Goal: Information Seeking & Learning: Find specific fact

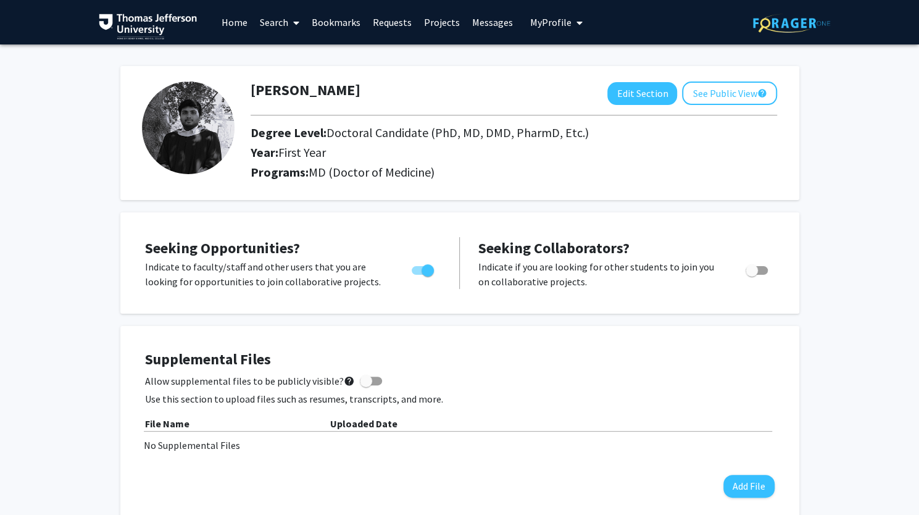
click at [281, 25] on link "Search" at bounding box center [280, 22] width 52 height 43
click at [288, 52] on span "Faculty/Staff" at bounding box center [299, 56] width 91 height 25
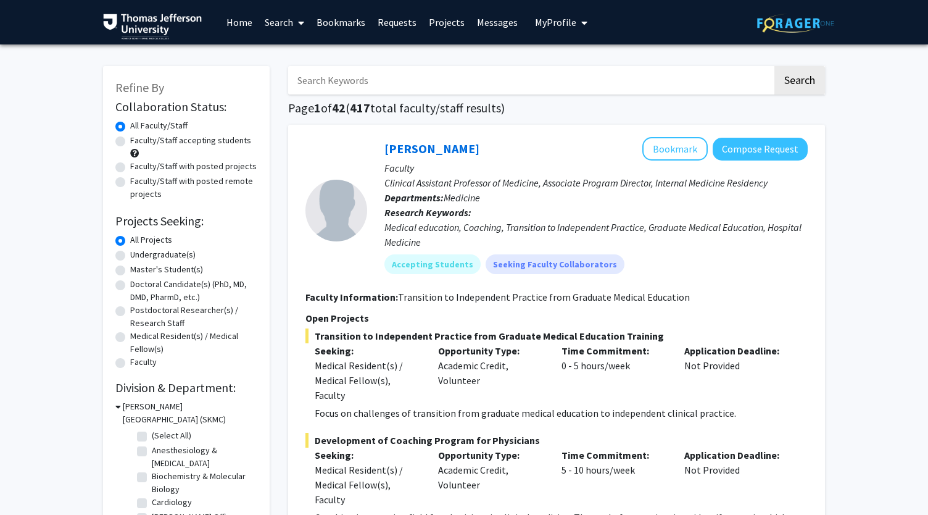
click at [350, 72] on input "Search Keywords" at bounding box center [530, 80] width 484 height 28
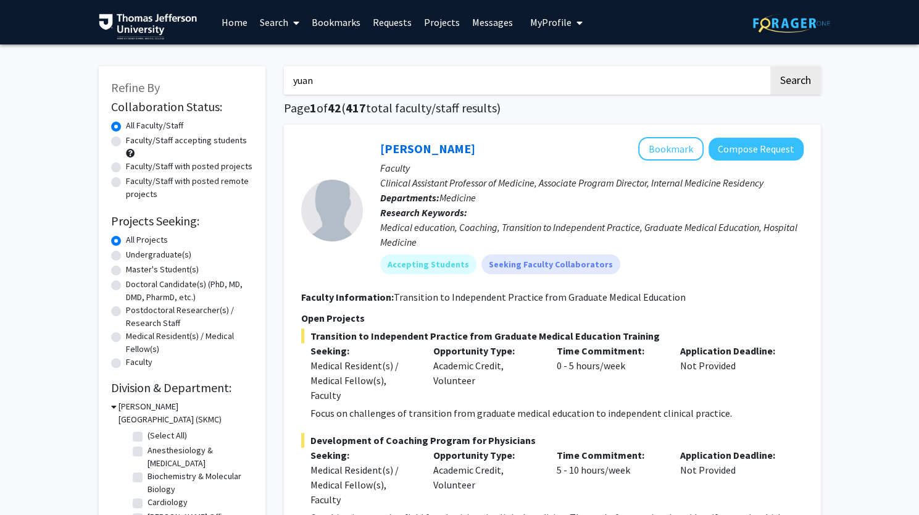
type input "yuan"
click at [770, 66] on button "Search" at bounding box center [795, 80] width 51 height 28
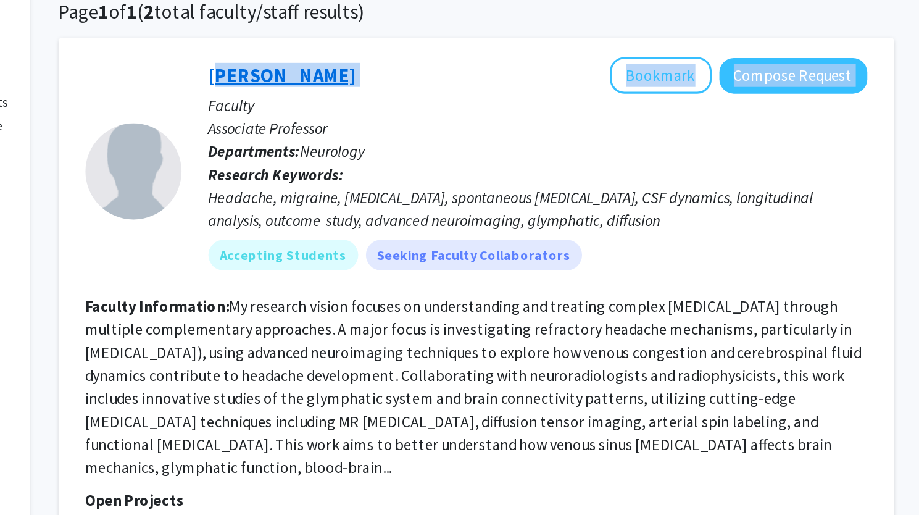
drag, startPoint x: 509, startPoint y: 152, endPoint x: 380, endPoint y: 153, distance: 128.4
click at [380, 153] on div "[PERSON_NAME] Bookmark Compose Request" at bounding box center [591, 148] width 423 height 23
click at [380, 153] on link "[PERSON_NAME]" at bounding box center [427, 148] width 95 height 15
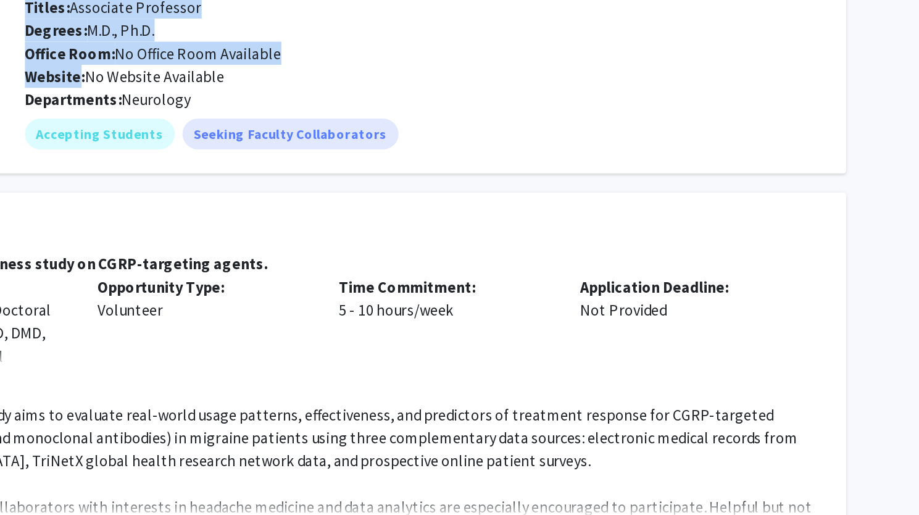
drag, startPoint x: 380, startPoint y: 153, endPoint x: 435, endPoint y: 141, distance: 56.3
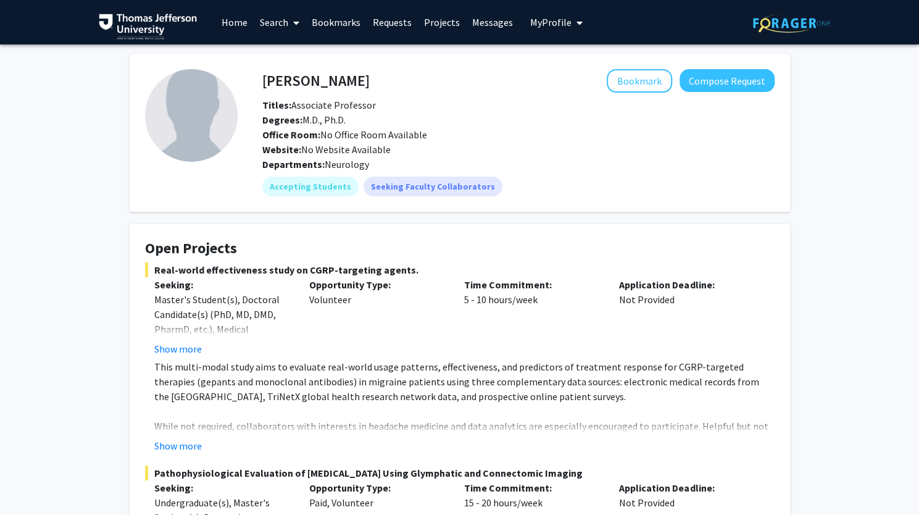
click at [465, 144] on div "Website: No Website Available" at bounding box center [518, 149] width 531 height 15
click at [283, 77] on h4 "[PERSON_NAME]" at bounding box center [315, 80] width 107 height 23
copy h4 "[PERSON_NAME]"
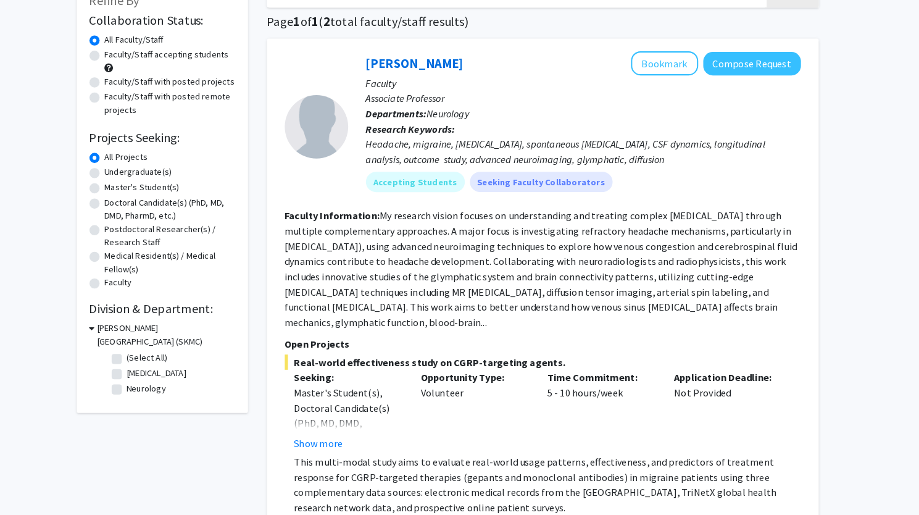
scroll to position [81, 0]
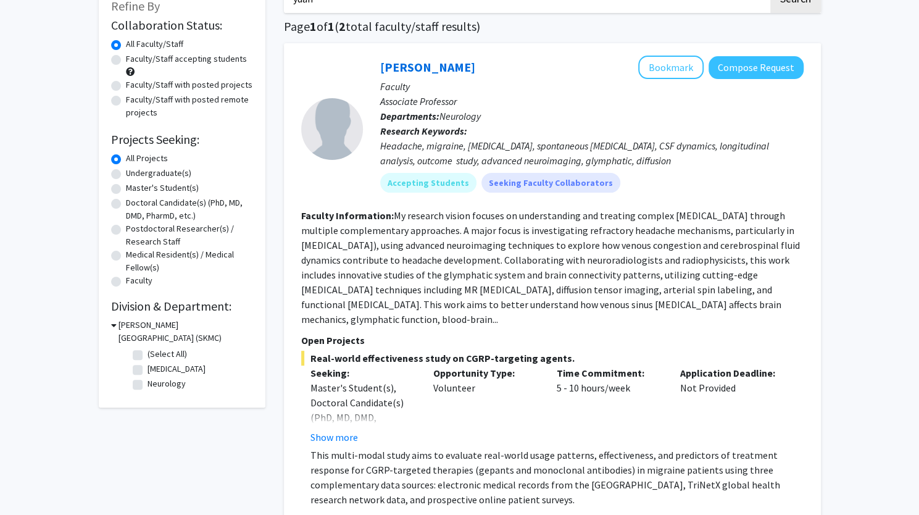
click at [526, 283] on fg-read-more "My research vision focuses on understanding and treating complex [MEDICAL_DATA]…" at bounding box center [550, 267] width 499 height 116
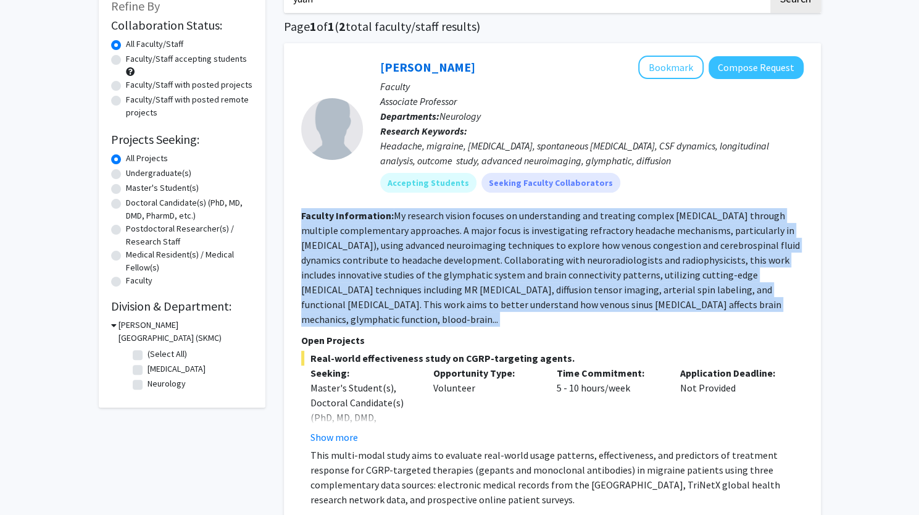
drag, startPoint x: 526, startPoint y: 283, endPoint x: 525, endPoint y: 273, distance: 10.6
click at [525, 273] on fg-read-more "My research vision focuses on understanding and treating complex [MEDICAL_DATA]…" at bounding box center [550, 267] width 499 height 116
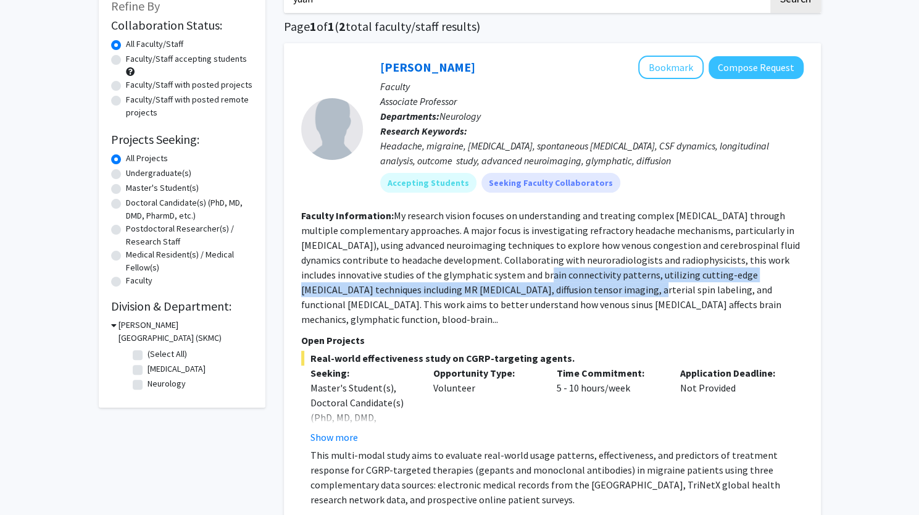
drag, startPoint x: 525, startPoint y: 273, endPoint x: 535, endPoint y: 292, distance: 21.8
click at [535, 292] on fg-read-more "My research vision focuses on understanding and treating complex [MEDICAL_DATA]…" at bounding box center [550, 267] width 499 height 116
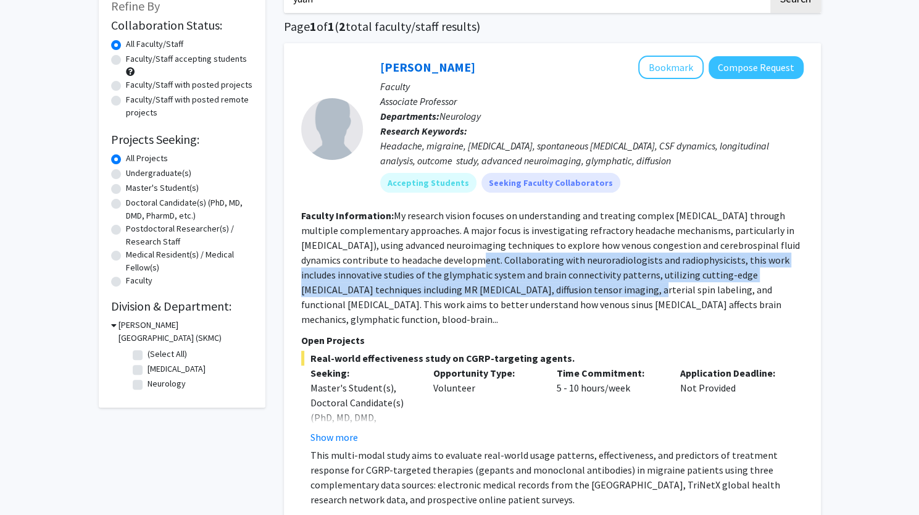
drag, startPoint x: 535, startPoint y: 292, endPoint x: 473, endPoint y: 254, distance: 73.1
click at [473, 254] on fg-read-more "My research vision focuses on understanding and treating complex [MEDICAL_DATA]…" at bounding box center [550, 267] width 499 height 116
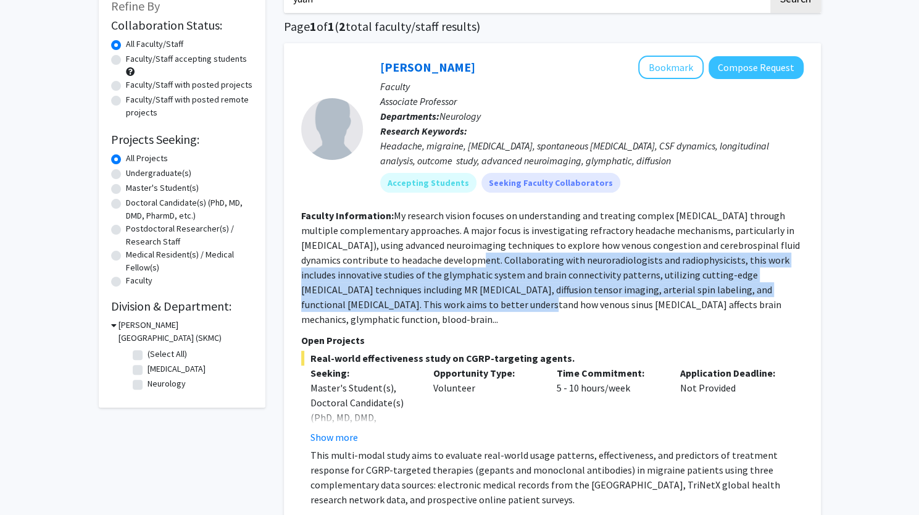
drag, startPoint x: 473, startPoint y: 254, endPoint x: 395, endPoint y: 302, distance: 91.5
click at [395, 302] on fg-read-more "My research vision focuses on understanding and treating complex [MEDICAL_DATA]…" at bounding box center [550, 267] width 499 height 116
drag, startPoint x: 395, startPoint y: 302, endPoint x: 426, endPoint y: 255, distance: 56.1
click at [426, 255] on fg-read-more "My research vision focuses on understanding and treating complex [MEDICAL_DATA]…" at bounding box center [550, 267] width 499 height 116
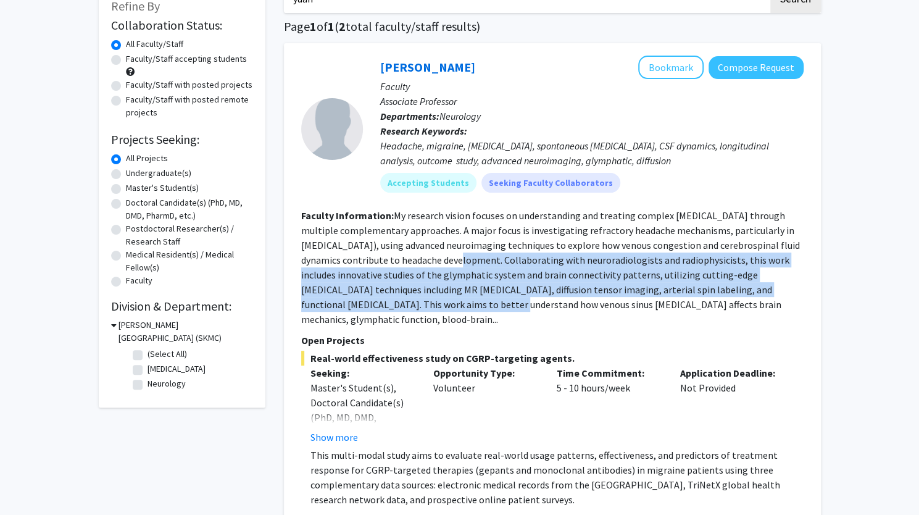
click at [426, 255] on fg-read-more "My research vision focuses on understanding and treating complex [MEDICAL_DATA]…" at bounding box center [550, 267] width 499 height 116
drag, startPoint x: 426, startPoint y: 255, endPoint x: 388, endPoint y: 305, distance: 63.4
click at [388, 305] on fg-read-more "My research vision focuses on understanding and treating complex [MEDICAL_DATA]…" at bounding box center [550, 267] width 499 height 116
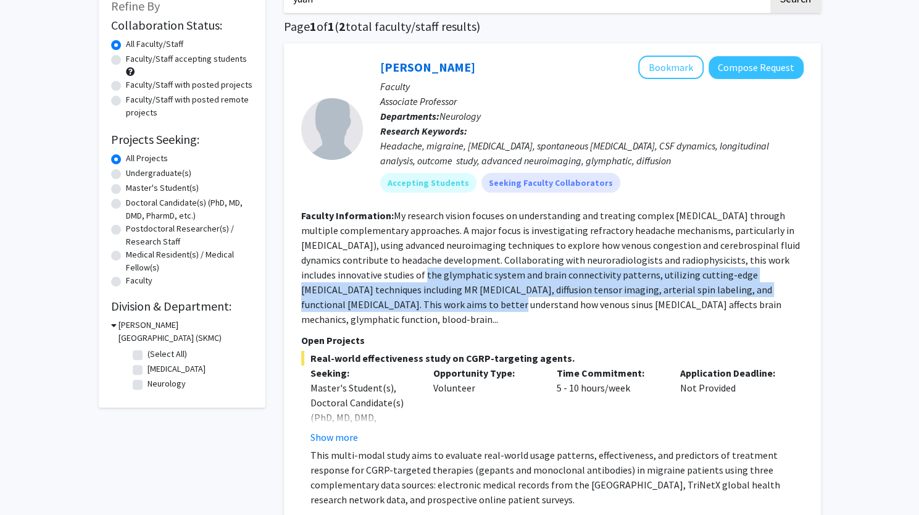
drag, startPoint x: 388, startPoint y: 305, endPoint x: 423, endPoint y: 278, distance: 44.4
click at [423, 278] on fg-read-more "My research vision focuses on understanding and treating complex [MEDICAL_DATA]…" at bounding box center [550, 267] width 499 height 116
drag, startPoint x: 423, startPoint y: 278, endPoint x: 380, endPoint y: 305, distance: 50.2
click at [380, 305] on fg-read-more "My research vision focuses on understanding and treating complex [MEDICAL_DATA]…" at bounding box center [550, 267] width 499 height 116
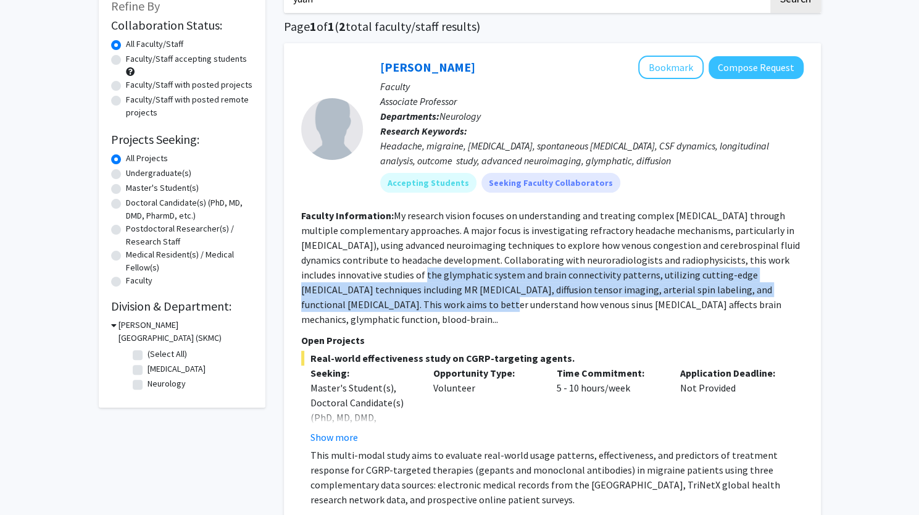
click at [380, 305] on fg-read-more "My research vision focuses on understanding and treating complex [MEDICAL_DATA]…" at bounding box center [550, 267] width 499 height 116
drag, startPoint x: 380, startPoint y: 305, endPoint x: 384, endPoint y: 272, distance: 33.5
click at [384, 272] on fg-read-more "My research vision focuses on understanding and treating complex [MEDICAL_DATA]…" at bounding box center [550, 267] width 499 height 116
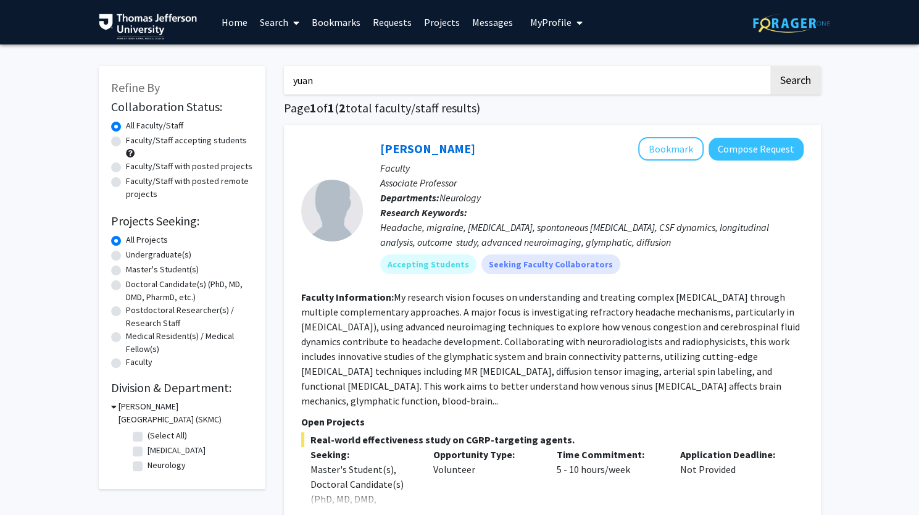
click at [376, 86] on input "yuan" at bounding box center [526, 80] width 484 height 28
paste input "[PERSON_NAME]"
click at [312, 85] on input "[PERSON_NAME]" at bounding box center [526, 80] width 484 height 28
type input "[PERSON_NAME]"
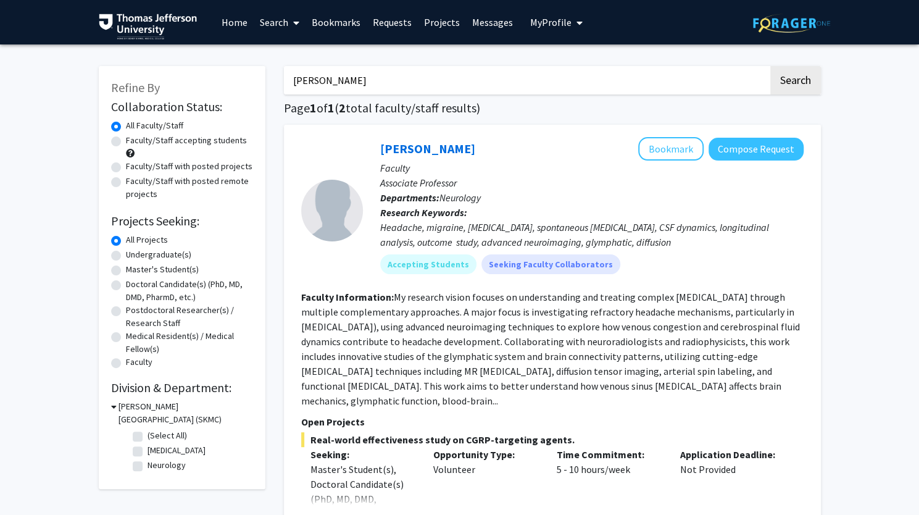
click at [770, 66] on button "Search" at bounding box center [795, 80] width 51 height 28
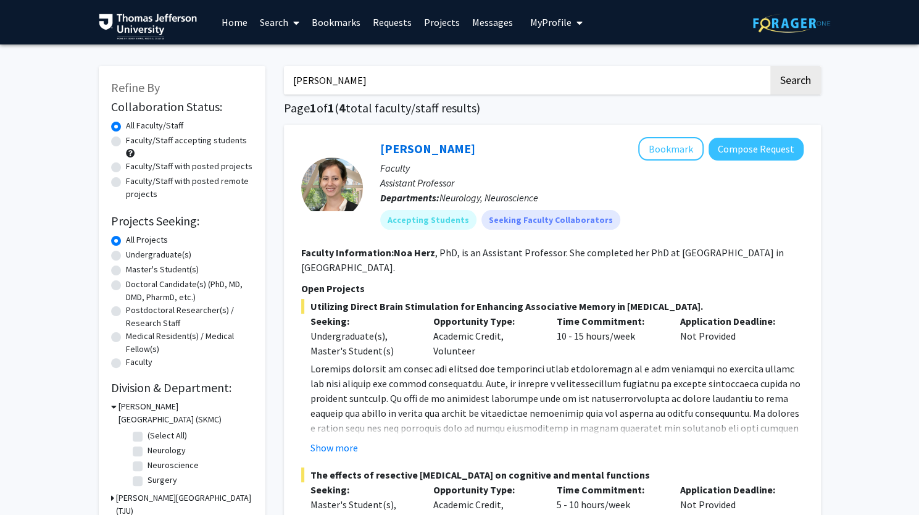
click at [413, 361] on p at bounding box center [556, 442] width 493 height 163
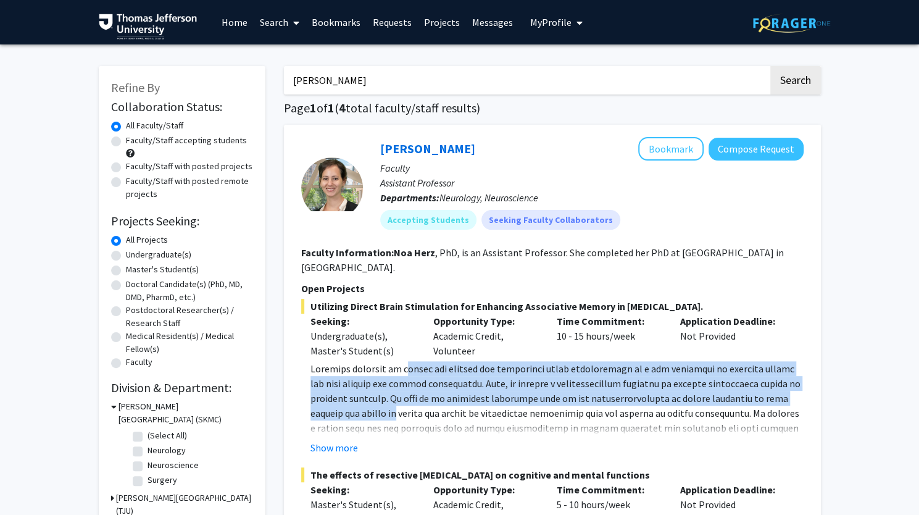
drag, startPoint x: 406, startPoint y: 405, endPoint x: 404, endPoint y: 354, distance: 50.6
click at [404, 361] on p at bounding box center [556, 442] width 493 height 163
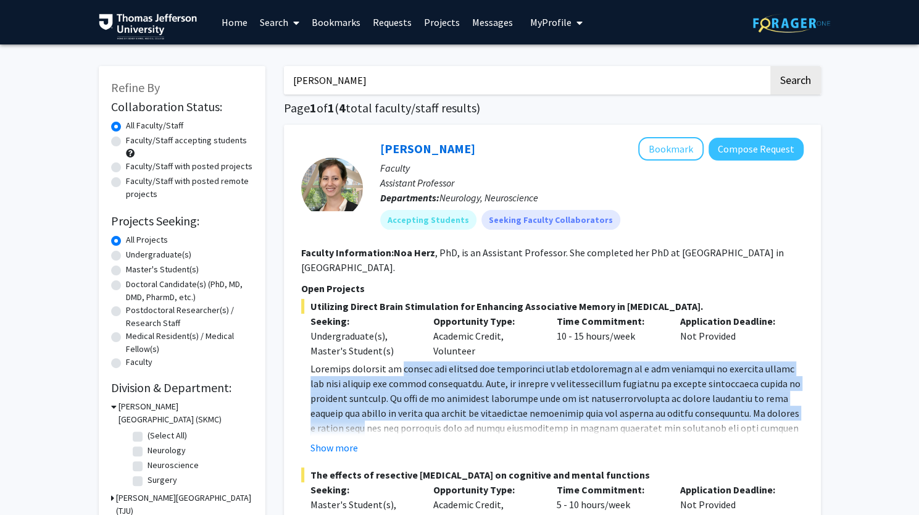
drag, startPoint x: 404, startPoint y: 354, endPoint x: 383, endPoint y: 413, distance: 63.1
click at [383, 413] on p at bounding box center [556, 442] width 493 height 163
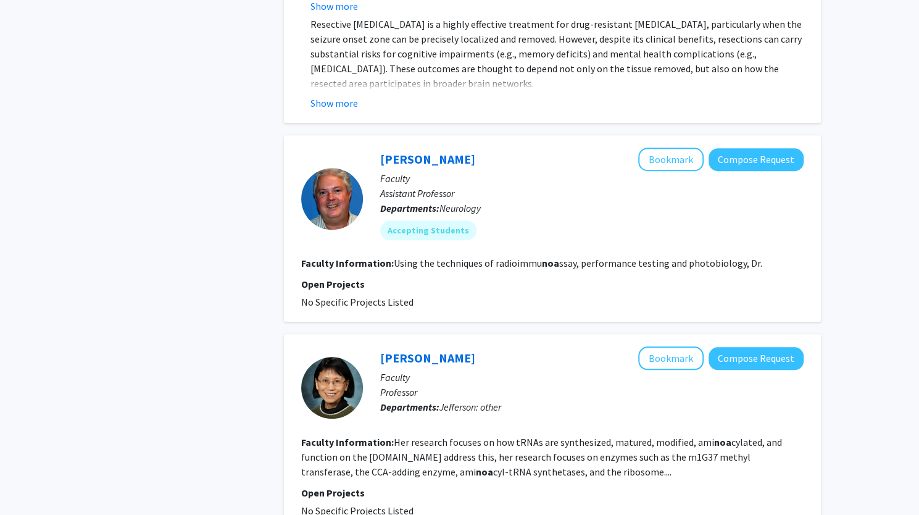
scroll to position [559, 0]
